Goal: Information Seeking & Learning: Learn about a topic

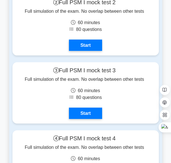
scroll to position [2548, 0]
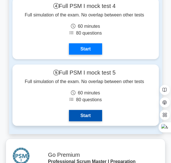
click at [84, 112] on link "Start" at bounding box center [85, 115] width 33 height 11
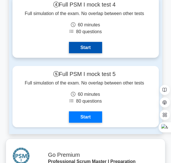
click at [75, 44] on link "Start" at bounding box center [85, 47] width 33 height 11
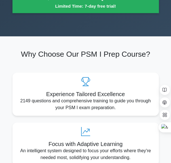
scroll to position [0, 0]
